Goal: Book appointment/travel/reservation

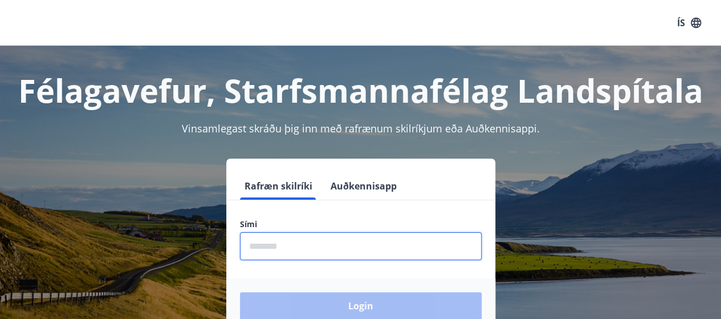
click at [296, 246] on input "phone" at bounding box center [361, 246] width 242 height 28
type input "********"
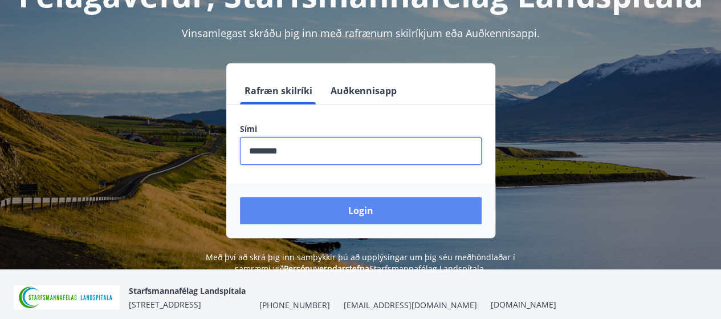
scroll to position [114, 0]
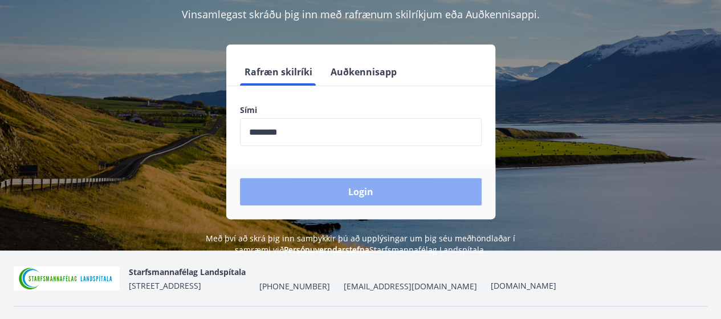
click at [328, 192] on button "Login" at bounding box center [361, 191] width 242 height 27
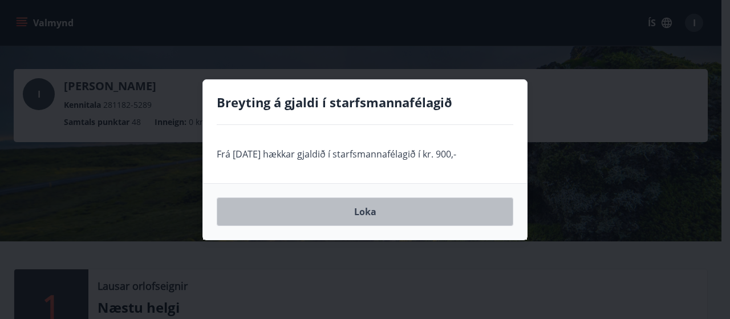
click at [261, 209] on button "Loka" at bounding box center [365, 211] width 296 height 29
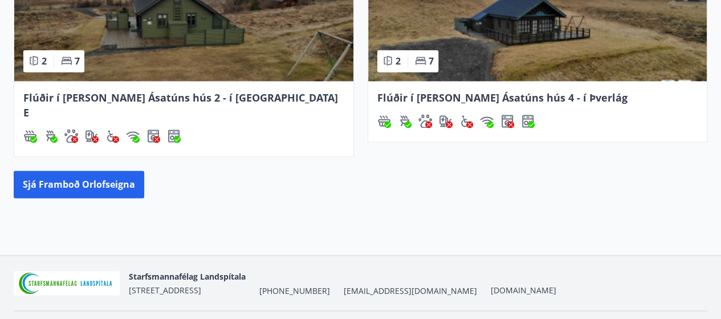
scroll to position [763, 0]
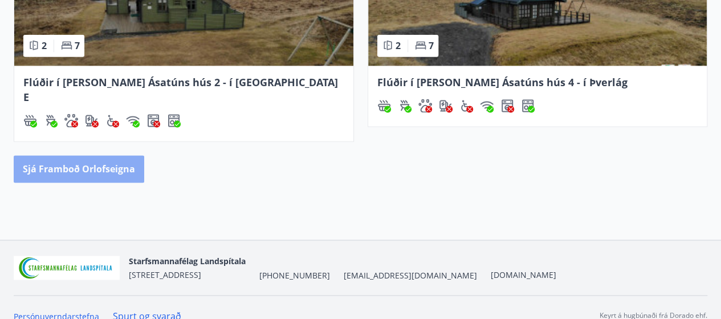
click at [104, 155] on button "Sjá framboð orlofseigna" at bounding box center [79, 168] width 131 height 27
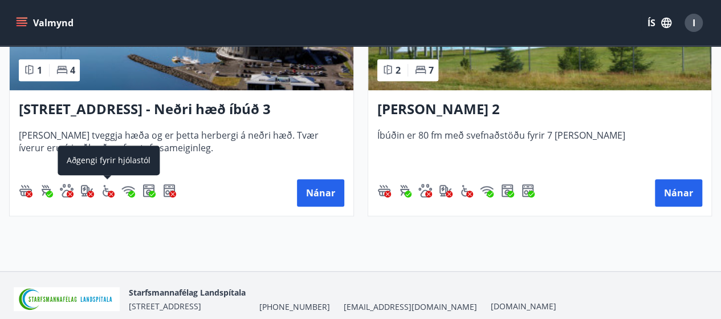
scroll to position [2541, 0]
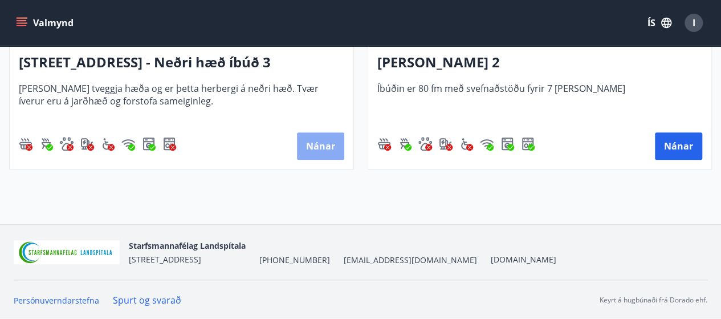
click at [311, 148] on button "Nánar" at bounding box center [320, 145] width 47 height 27
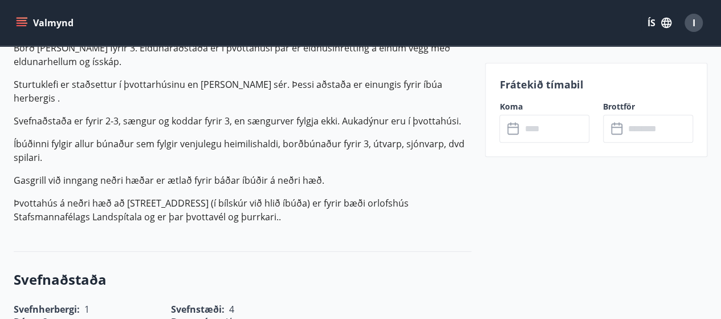
scroll to position [456, 0]
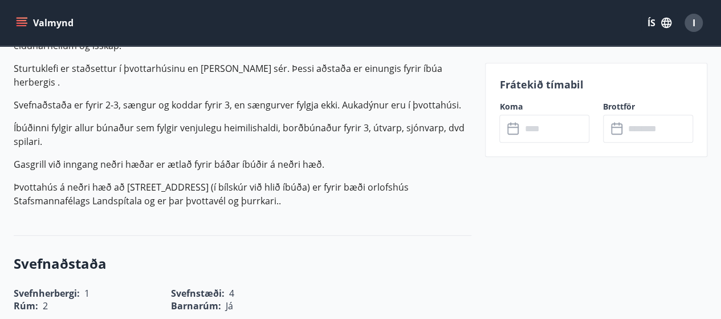
drag, startPoint x: 23, startPoint y: 136, endPoint x: 310, endPoint y: 169, distance: 288.0
click at [310, 169] on p "Húsið er tveggja hæða og er þetta herbergi á neðri hæð. Tvær íverur eru á jarðh…" at bounding box center [243, 87] width 458 height 242
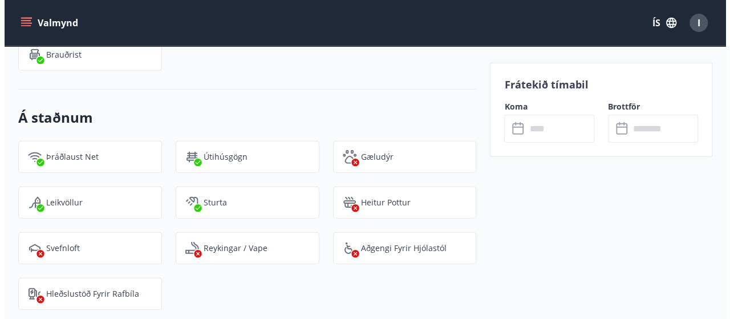
scroll to position [1368, 0]
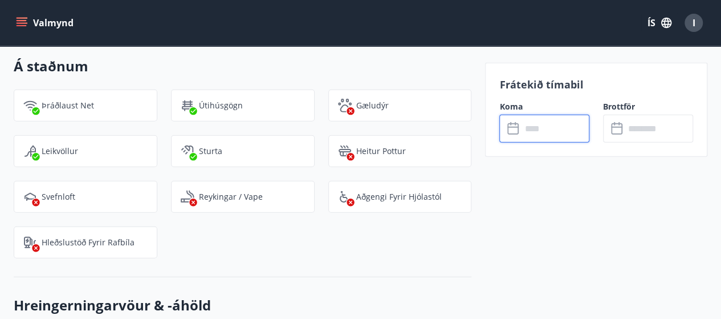
click at [536, 125] on input "text" at bounding box center [555, 129] width 68 height 28
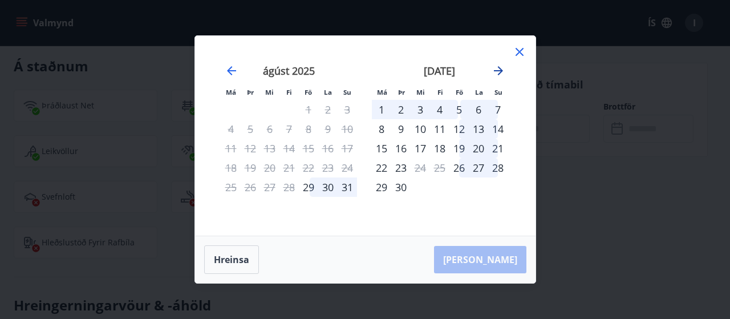
click at [501, 65] on icon "Move forward to switch to the next month." at bounding box center [498, 71] width 14 height 14
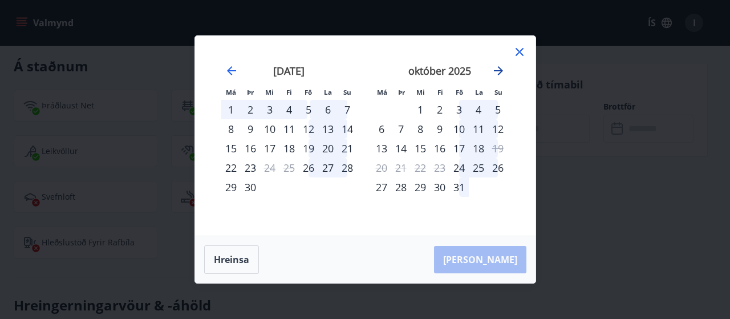
click at [501, 65] on icon "Move forward to switch to the next month." at bounding box center [498, 71] width 14 height 14
